Goal: Task Accomplishment & Management: Use online tool/utility

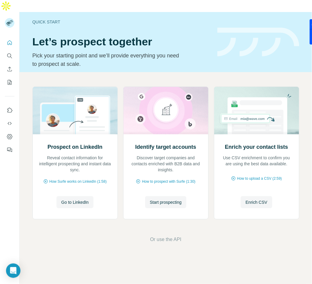
drag, startPoint x: 202, startPoint y: 62, endPoint x: 217, endPoint y: 48, distance: 20.4
click at [204, 59] on div "Quick start Let’s prospect together Pick your starting point and we’ll provide …" at bounding box center [166, 154] width 292 height 284
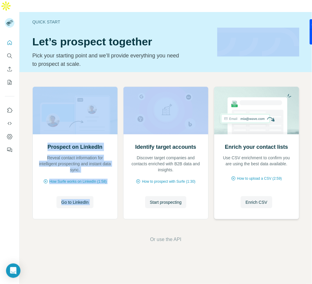
drag, startPoint x: 171, startPoint y: 227, endPoint x: 264, endPoint y: 154, distance: 119.2
click at [264, 154] on div "Prospect on LinkedIn Reveal contact information for intelligent prospecting and…" at bounding box center [166, 165] width 292 height 186
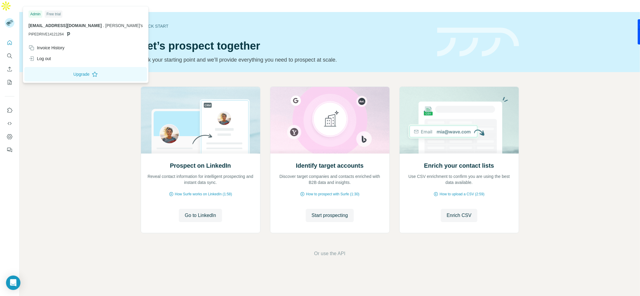
click at [11, 18] on rect at bounding box center [10, 23] width 10 height 10
click at [48, 59] on div "Log out" at bounding box center [40, 59] width 23 height 6
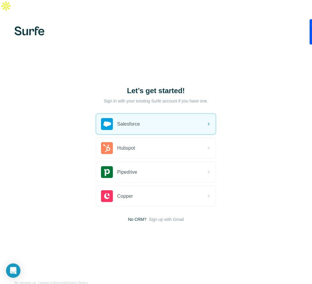
click at [211, 55] on div "Let’s get started! Sign in with your existing Surfe account if you have one. Sa…" at bounding box center [156, 154] width 312 height 284
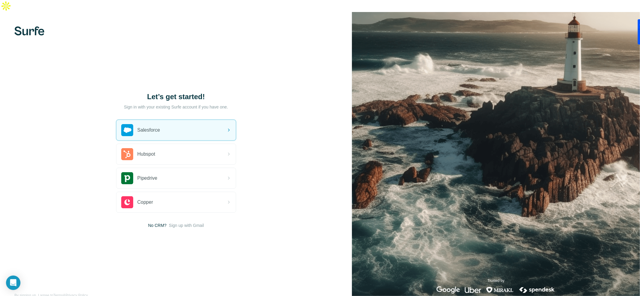
drag, startPoint x: 35, startPoint y: 19, endPoint x: 94, endPoint y: 3, distance: 60.6
click at [35, 26] on img at bounding box center [29, 30] width 30 height 9
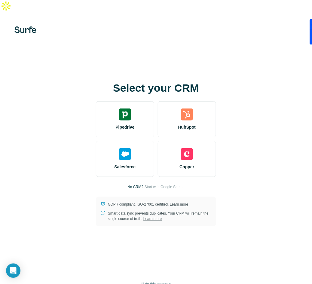
click at [31, 22] on div "Select your CRM Pipedrive HubSpot Salesforce Copper No CRM? Start with Google S…" at bounding box center [156, 154] width 312 height 284
click at [32, 26] on img at bounding box center [25, 29] width 22 height 7
click at [18, 14] on div "Select your CRM Pipedrive HubSpot Salesforce Copper No CRM? Start with Google S…" at bounding box center [156, 154] width 312 height 284
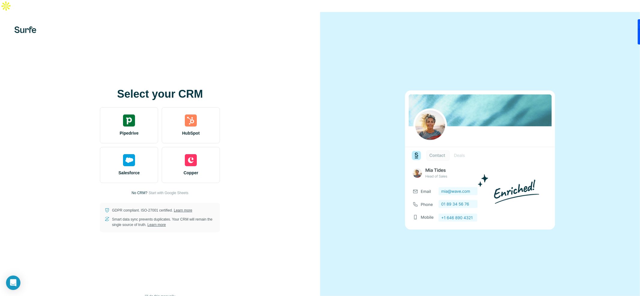
click at [19, 26] on img at bounding box center [25, 29] width 22 height 7
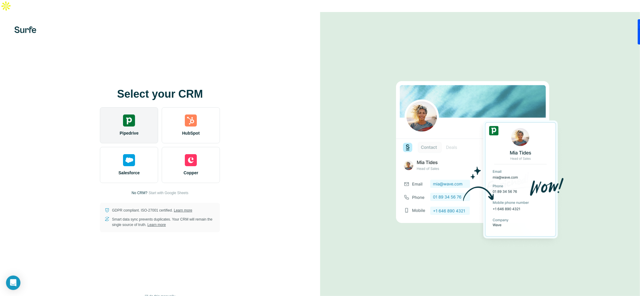
click at [131, 130] on span "Pipedrive" at bounding box center [129, 133] width 19 height 6
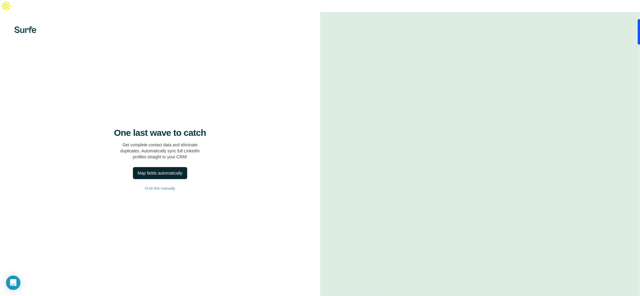
click at [163, 170] on div "Map fields automatically" at bounding box center [160, 173] width 45 height 6
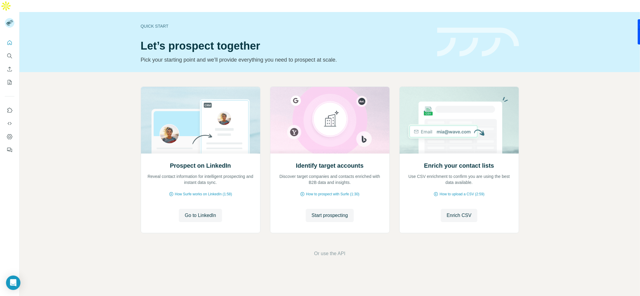
click at [480, 26] on div "Quick start Let’s prospect together Pick your starting point and we’ll provide …" at bounding box center [330, 42] width 621 height 60
